Goal: Information Seeking & Learning: Learn about a topic

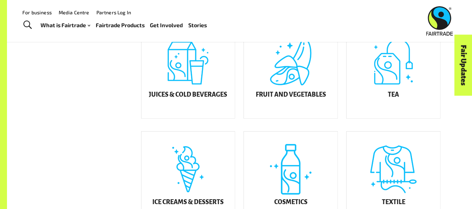
scroll to position [262, 0]
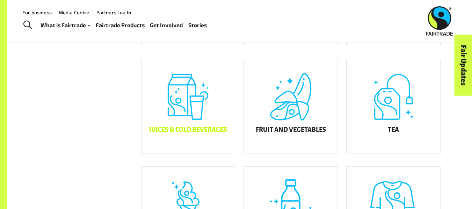
click at [179, 102] on div "Juices & Cold Beverages" at bounding box center [189, 106] width 94 height 94
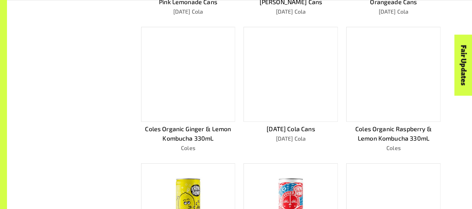
scroll to position [306, 0]
click at [206, 81] on div at bounding box center [188, 74] width 94 height 95
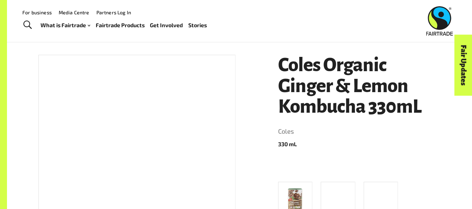
scroll to position [86, 0]
